Goal: Task Accomplishment & Management: Complete application form

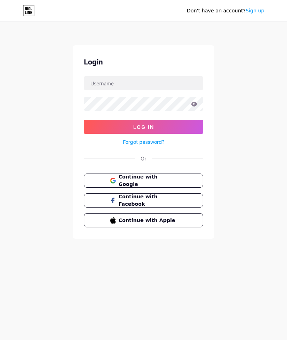
click at [157, 178] on span "Continue with Google" at bounding box center [148, 180] width 58 height 15
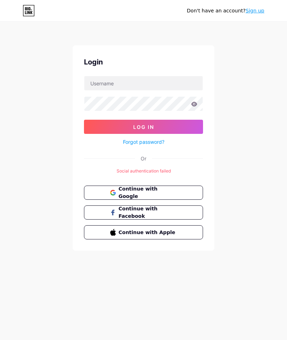
click at [161, 190] on span "Continue with Google" at bounding box center [148, 192] width 58 height 15
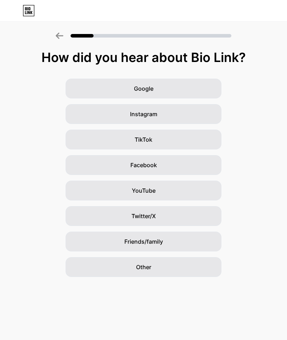
click at [119, 89] on div "Google" at bounding box center [143, 89] width 156 height 20
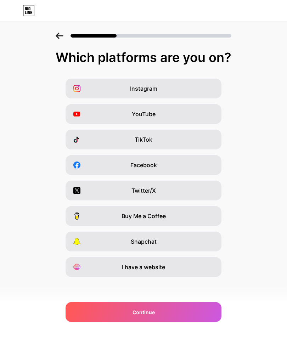
click at [110, 140] on div "TikTok" at bounding box center [143, 140] width 156 height 20
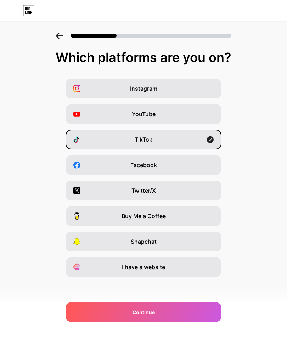
click at [116, 170] on div "Facebook" at bounding box center [143, 165] width 156 height 20
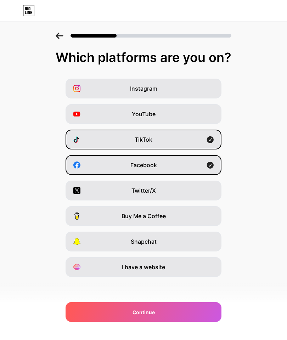
click at [111, 116] on div "YouTube" at bounding box center [143, 114] width 156 height 20
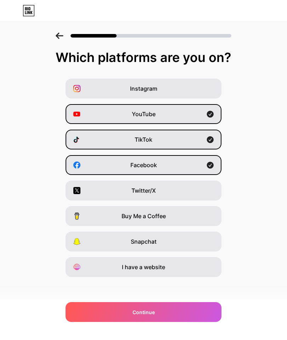
click at [109, 267] on div "I have a website" at bounding box center [143, 267] width 156 height 20
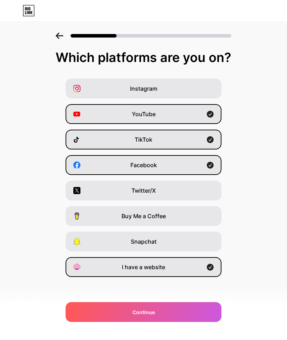
click at [115, 192] on div "Twitter/X" at bounding box center [143, 191] width 156 height 20
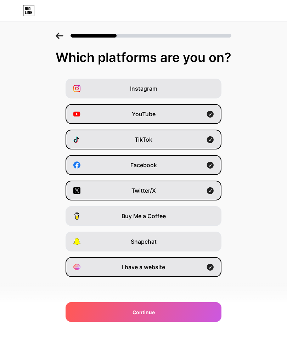
click at [102, 92] on div "Instagram" at bounding box center [143, 89] width 156 height 20
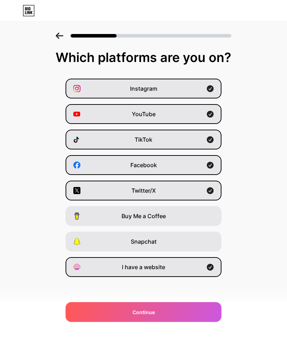
click at [108, 218] on div "Buy Me a Coffee" at bounding box center [143, 216] width 156 height 20
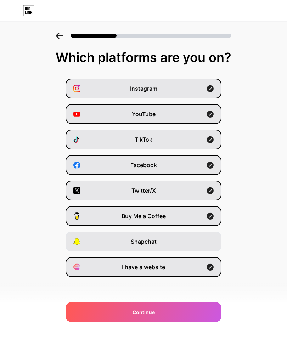
click at [95, 244] on div "Snapchat" at bounding box center [143, 242] width 156 height 20
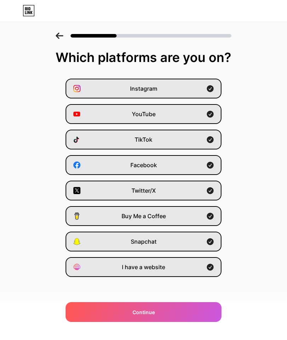
click at [177, 309] on div "Continue" at bounding box center [143, 312] width 156 height 20
